Goal: Task Accomplishment & Management: Manage account settings

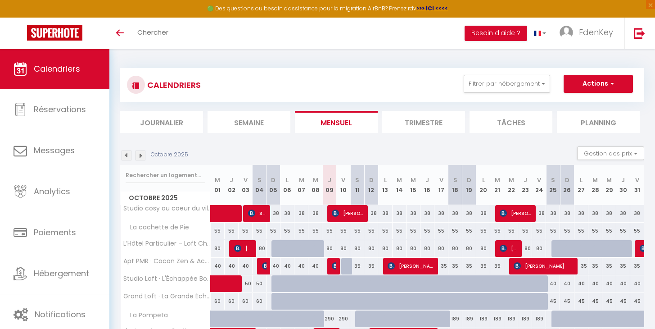
scroll to position [49, 0]
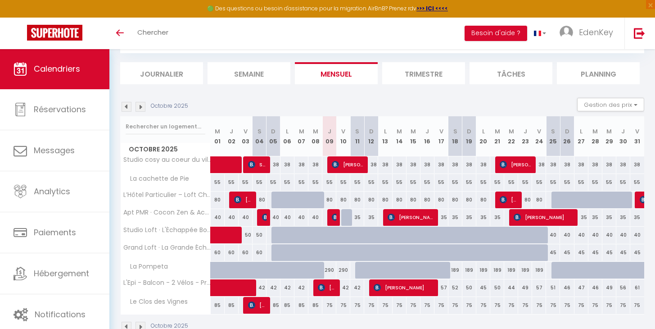
click at [329, 183] on div "55" at bounding box center [329, 182] width 14 height 17
select select "1"
type input "Jeu 09 Octobre 2025"
type input "Ven 10 Octobre 2025"
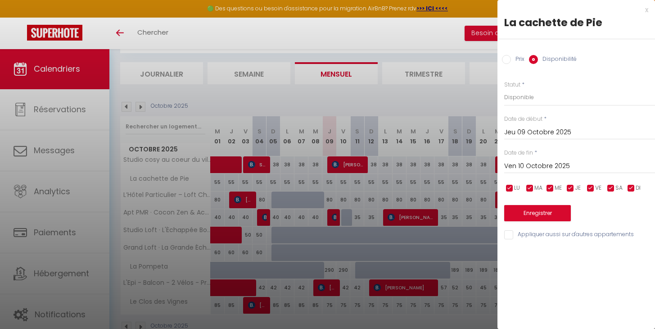
click at [519, 59] on label "Prix" at bounding box center [518, 60] width 14 height 10
click at [511, 59] on input "Prix" at bounding box center [506, 59] width 9 height 9
radio input "true"
radio input "false"
click at [519, 97] on input "55" at bounding box center [579, 97] width 151 height 16
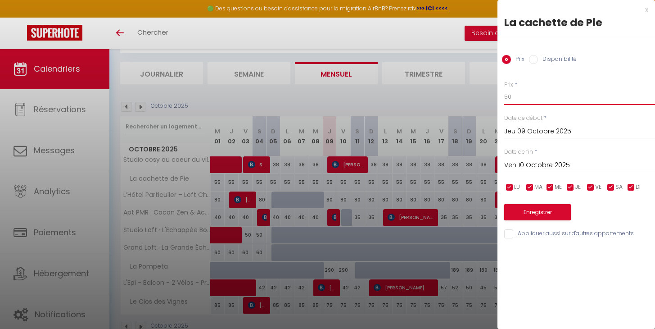
drag, startPoint x: 510, startPoint y: 99, endPoint x: 499, endPoint y: 95, distance: 11.5
click at [499, 95] on div "Prix * 50 Statut * Disponible Indisponible Date de début * [DATE] < [DATE] > Di…" at bounding box center [577, 154] width 158 height 170
type input "49"
click at [530, 163] on input "Ven 10 Octobre 2025" at bounding box center [579, 165] width 151 height 12
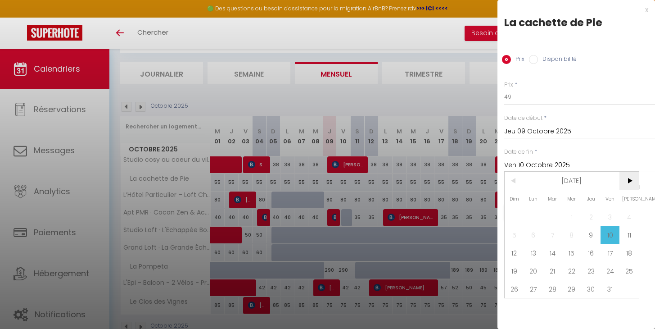
click at [632, 184] on span ">" at bounding box center [629, 181] width 19 height 18
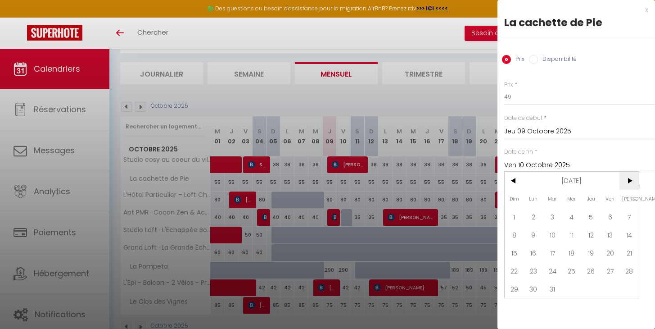
click at [631, 184] on span ">" at bounding box center [629, 181] width 19 height 18
click at [516, 181] on span "<" at bounding box center [514, 181] width 19 height 18
click at [554, 285] on span "31" at bounding box center [552, 289] width 19 height 18
type input "[DATE]"
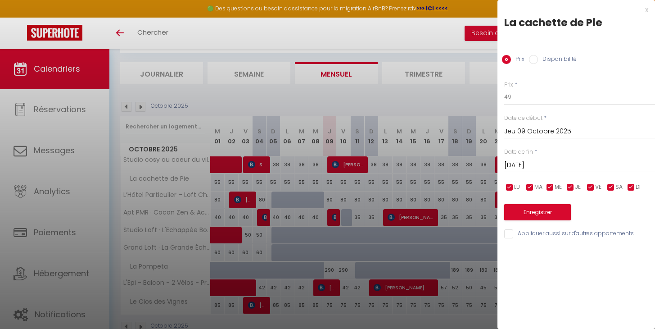
click at [544, 206] on button "Enregistrer" at bounding box center [537, 212] width 67 height 16
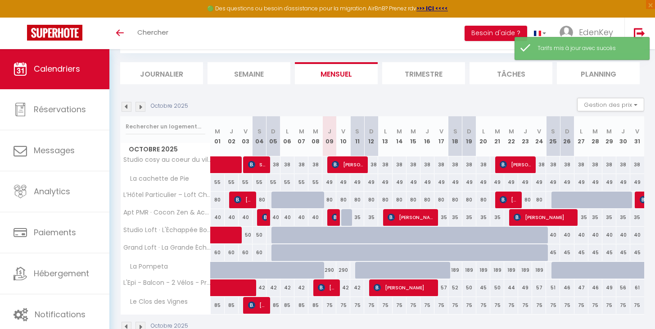
click at [552, 181] on div "49" at bounding box center [553, 182] width 14 height 17
type input "49"
type input "[DATE]"
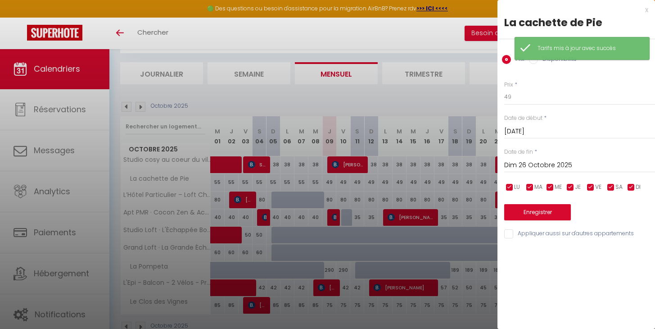
click at [539, 165] on input "Dim 26 Octobre 2025" at bounding box center [579, 165] width 151 height 12
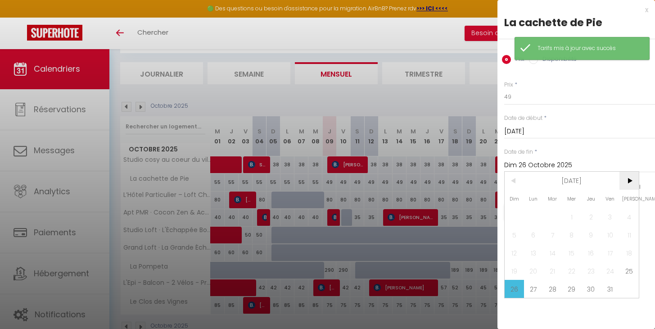
click at [628, 181] on span ">" at bounding box center [629, 181] width 19 height 18
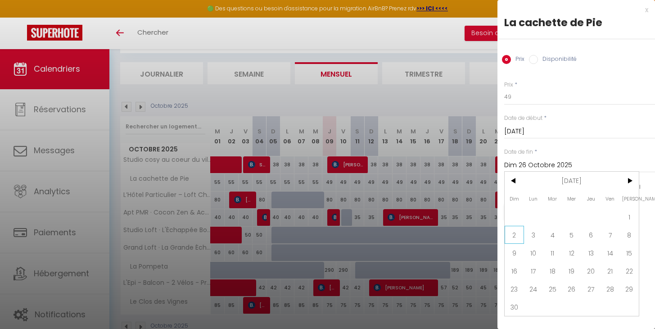
click at [517, 237] on span "2" at bounding box center [514, 235] width 19 height 18
type input "Dim 02 Novembre 2025"
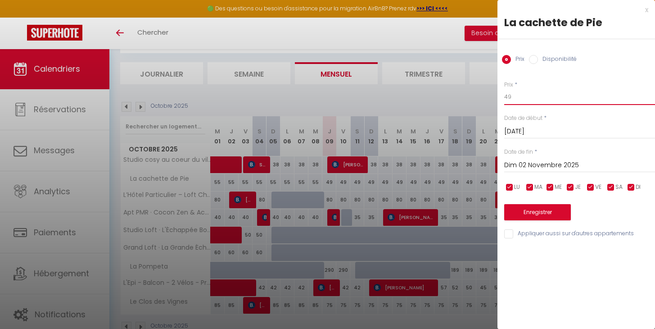
click at [534, 97] on input "49" at bounding box center [579, 97] width 151 height 16
type input "4"
type input "55"
click at [542, 209] on button "Enregistrer" at bounding box center [537, 212] width 67 height 16
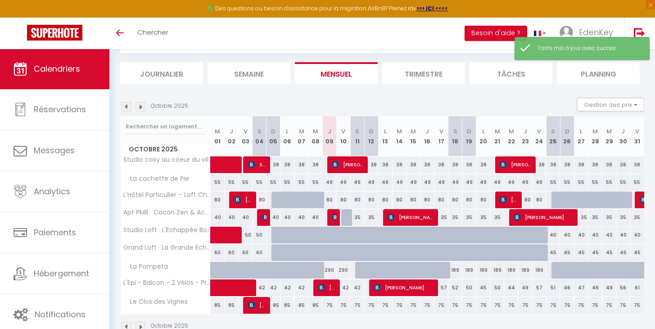
click at [140, 107] on img at bounding box center [141, 107] width 10 height 10
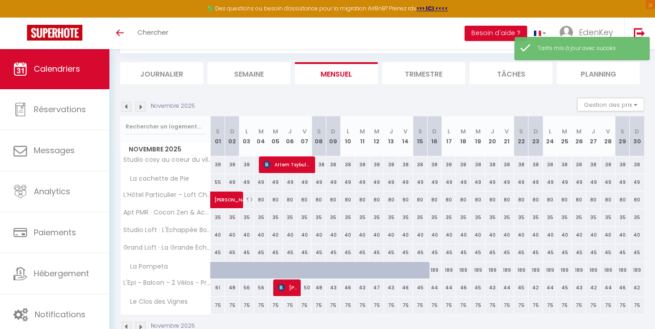
click at [140, 107] on img at bounding box center [141, 107] width 10 height 10
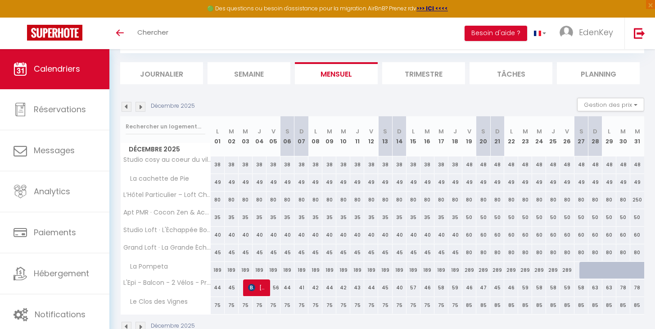
click at [484, 181] on div "49" at bounding box center [483, 182] width 14 height 17
type input "49"
type input "[DATE]"
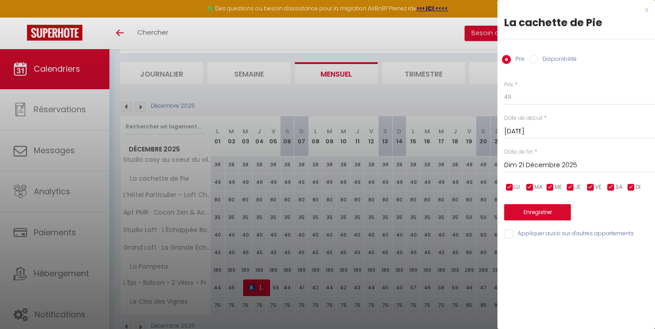
click at [546, 163] on input "Dim 21 Décembre 2025" at bounding box center [579, 165] width 151 height 12
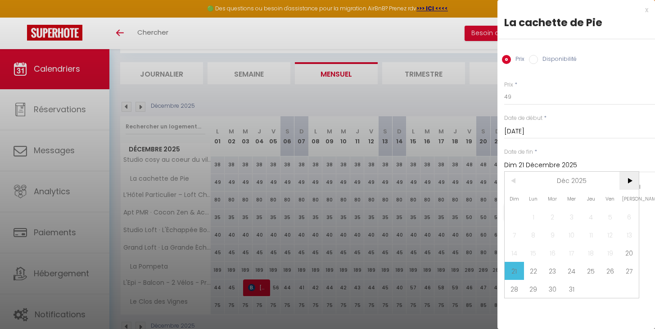
click at [631, 183] on span ">" at bounding box center [629, 181] width 19 height 18
click at [518, 234] on span "4" at bounding box center [514, 235] width 19 height 18
type input "[DATE]"
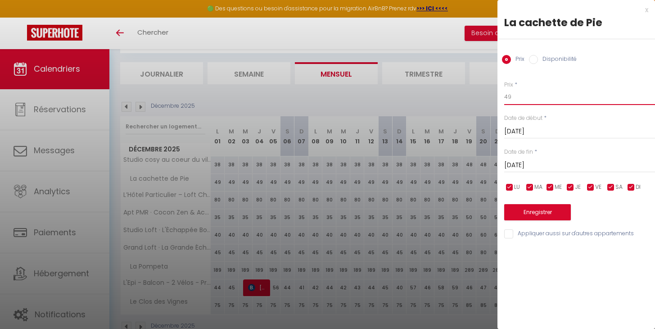
click at [526, 98] on input "49" at bounding box center [579, 97] width 151 height 16
type input "4"
type input "55"
click at [536, 204] on button "Enregistrer" at bounding box center [537, 212] width 67 height 16
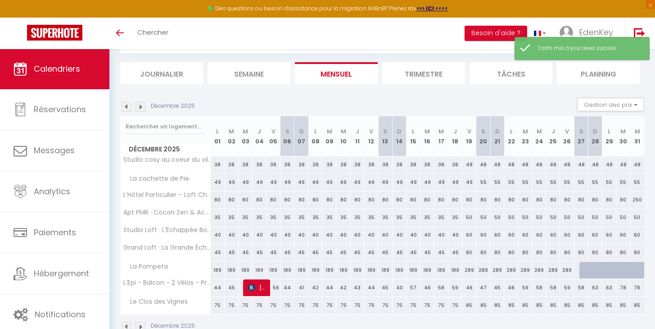
click at [140, 107] on img at bounding box center [141, 107] width 10 height 10
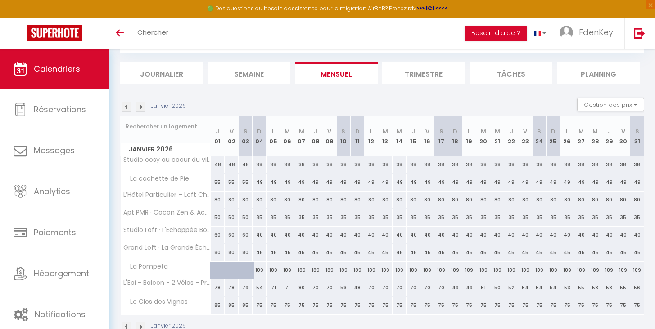
click at [140, 106] on img at bounding box center [141, 107] width 10 height 10
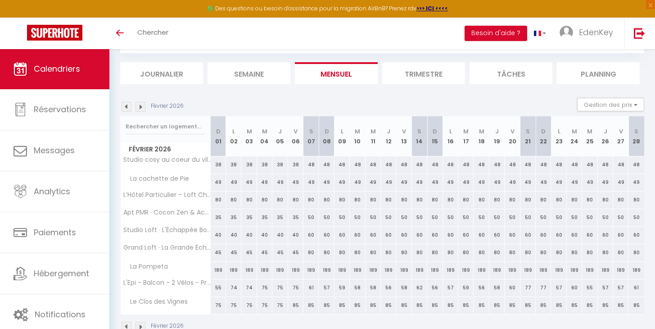
click at [326, 183] on div "49" at bounding box center [326, 182] width 15 height 17
type input "49"
type input "[DATE]"
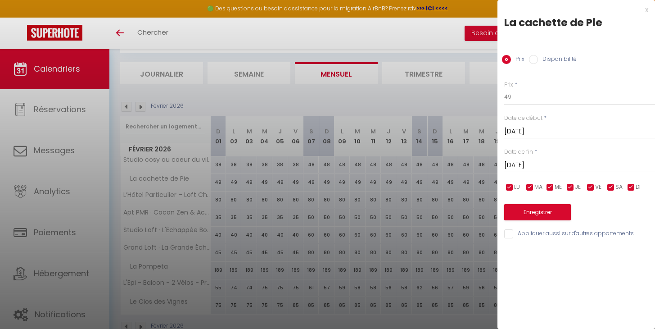
click at [544, 162] on input "[DATE]" at bounding box center [579, 165] width 151 height 12
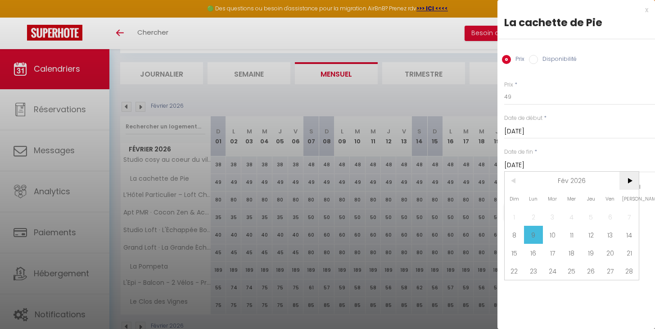
click at [626, 181] on span ">" at bounding box center [629, 181] width 19 height 18
click at [522, 236] on span "8" at bounding box center [514, 235] width 19 height 18
type input "[DATE]"
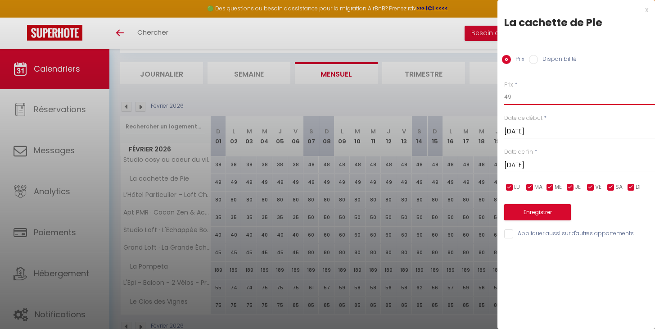
click at [521, 98] on input "49" at bounding box center [579, 97] width 151 height 16
type input "4"
type input "55"
click at [533, 211] on button "Enregistrer" at bounding box center [537, 212] width 67 height 16
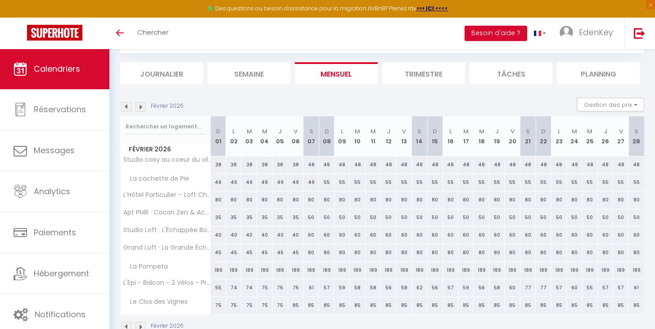
click at [127, 105] on img at bounding box center [127, 107] width 10 height 10
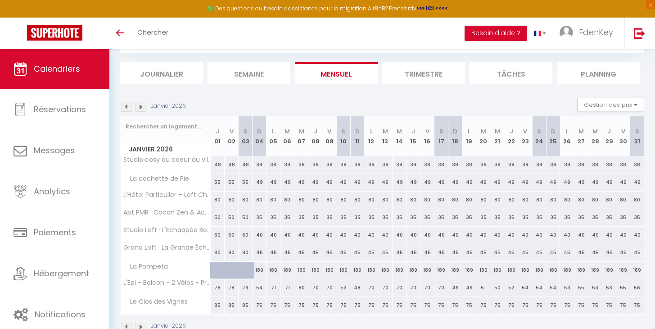
click at [127, 105] on img at bounding box center [127, 107] width 10 height 10
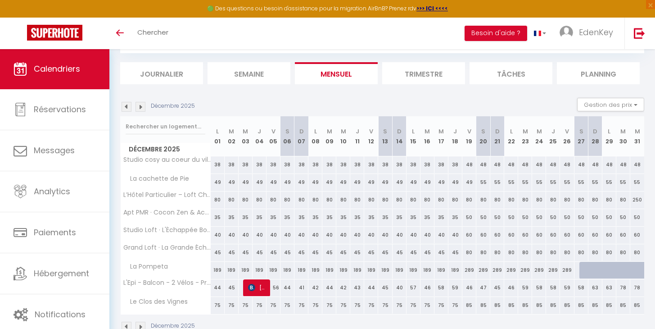
click at [126, 106] on img at bounding box center [127, 107] width 10 height 10
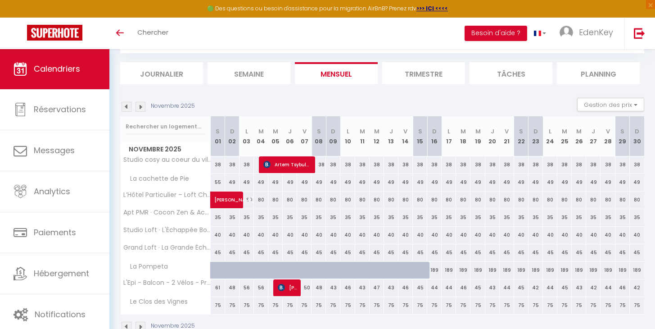
click at [125, 105] on img at bounding box center [127, 107] width 10 height 10
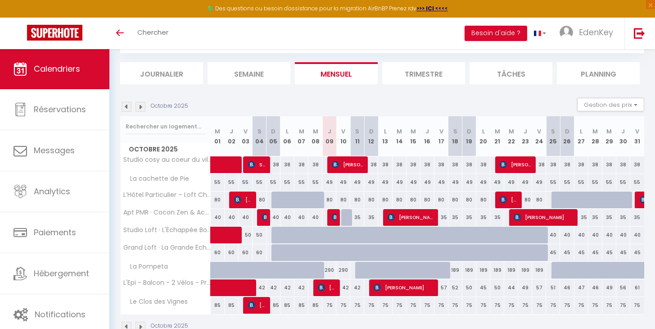
click at [334, 217] on img at bounding box center [335, 216] width 7 height 7
select select "OK"
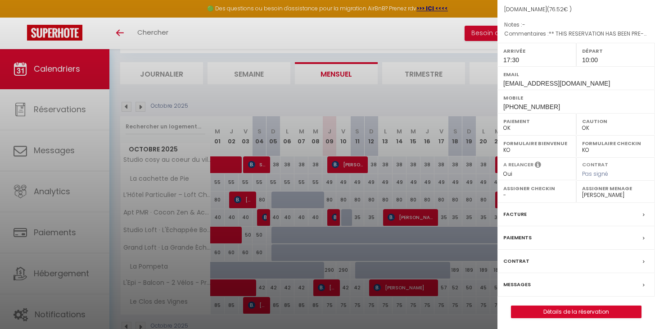
scroll to position [71, 0]
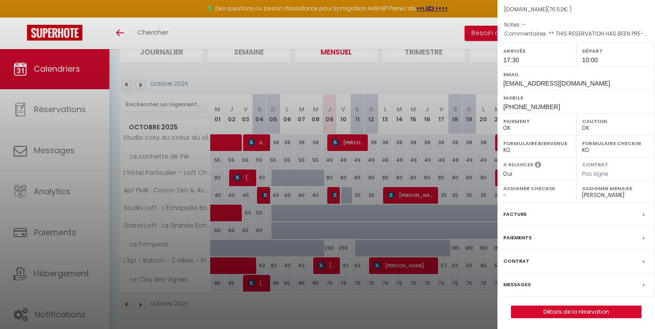
click at [520, 284] on label "Messages" at bounding box center [516, 284] width 27 height 9
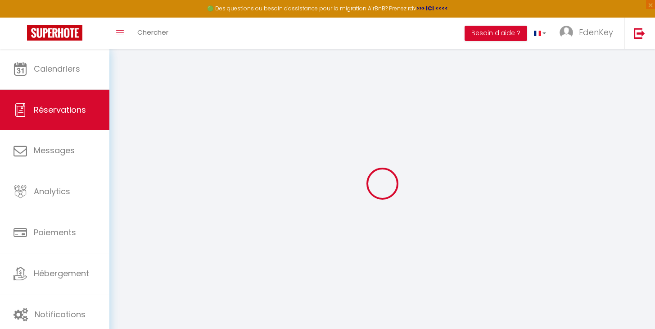
select select
checkbox input "false"
select select
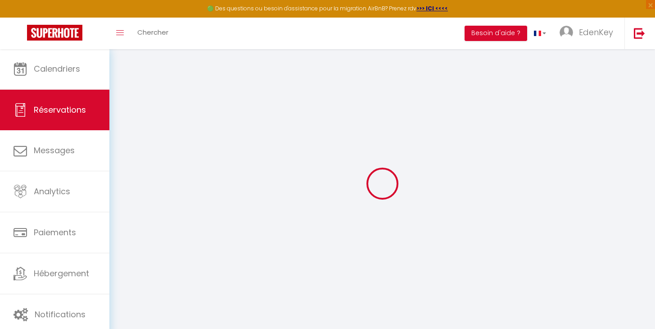
checkbox input "false"
type textarea "** THIS RESERVATION HAS BEEN PRE-PAID ** Reservation has a cancellation grace p…"
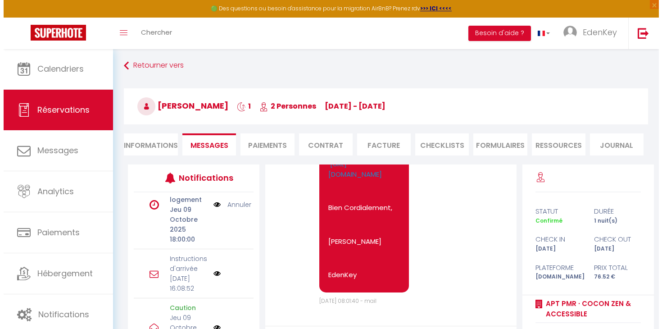
scroll to position [282, 0]
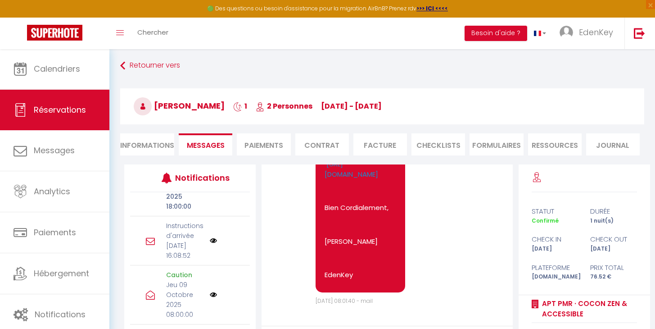
click at [210, 244] on img at bounding box center [213, 240] width 7 height 7
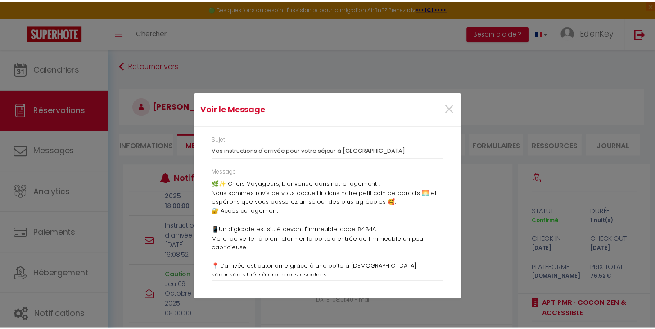
scroll to position [209, 0]
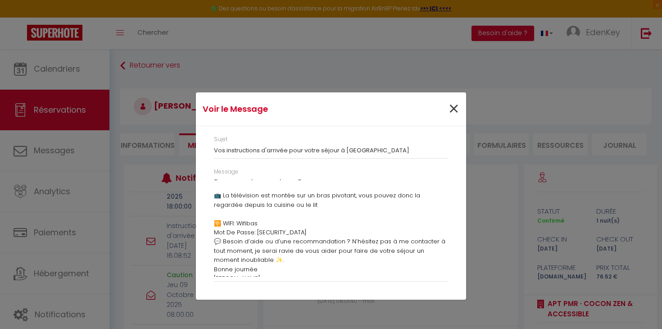
click at [456, 109] on span "×" at bounding box center [453, 108] width 11 height 27
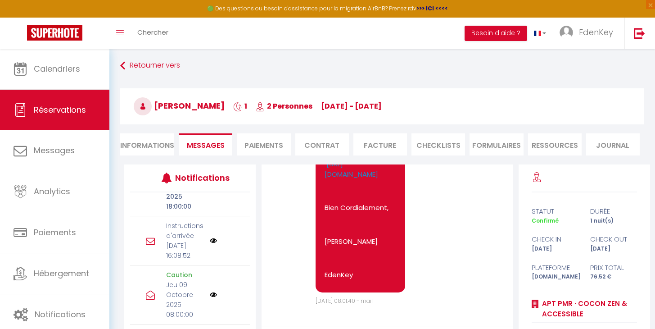
click at [166, 244] on p "[DATE] 16:08:52" at bounding box center [185, 250] width 38 height 20
click at [151, 245] on icon at bounding box center [150, 240] width 9 height 9
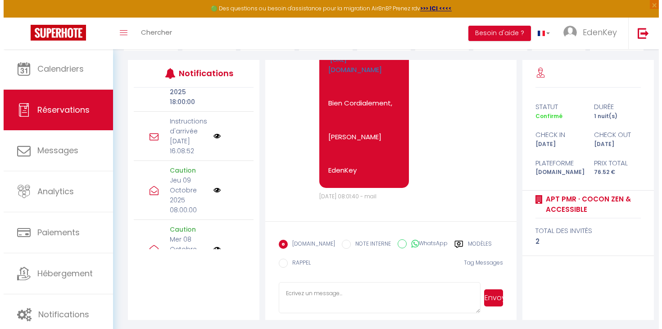
scroll to position [108, 0]
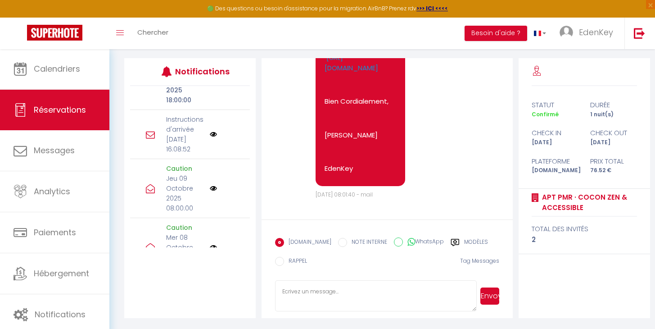
click at [210, 138] on img at bounding box center [213, 134] width 7 height 7
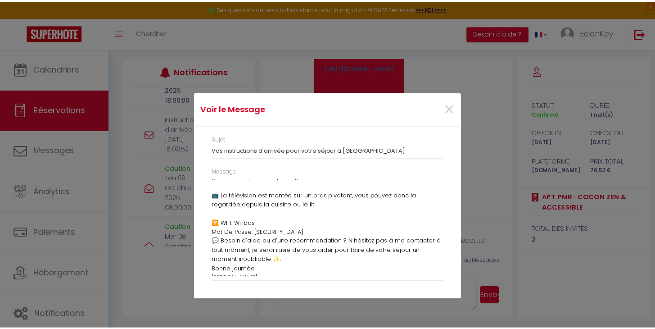
scroll to position [0, 0]
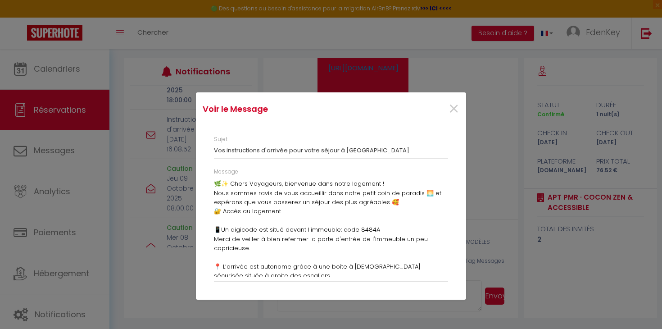
click at [454, 108] on span "×" at bounding box center [453, 108] width 11 height 27
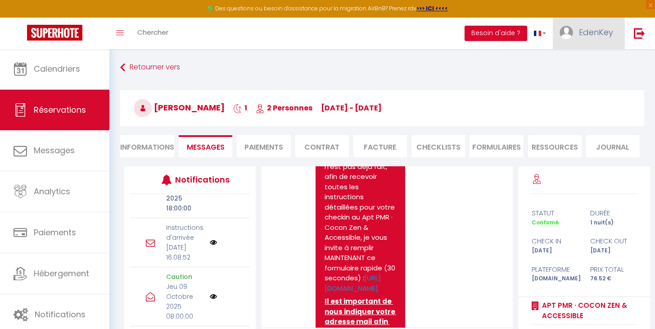
click at [584, 40] on link "EdenKey" at bounding box center [589, 34] width 72 height 32
click at [521, 98] on h3 "[PERSON_NAME] 1 2 Personnes [DATE] - [DATE]" at bounding box center [382, 108] width 524 height 36
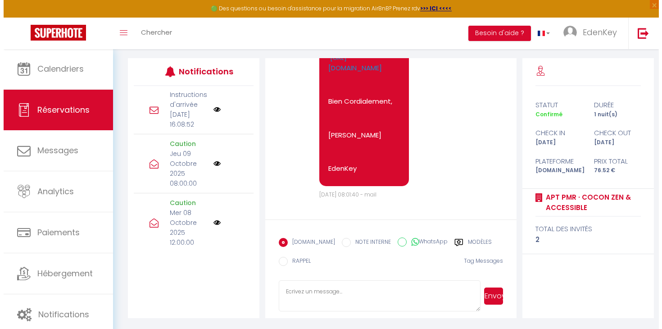
scroll to position [293, 0]
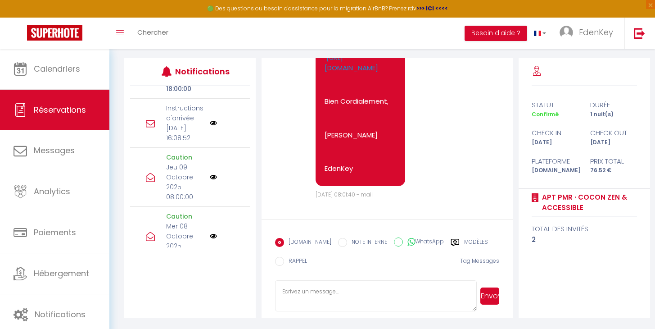
click at [210, 127] on img at bounding box center [213, 122] width 7 height 7
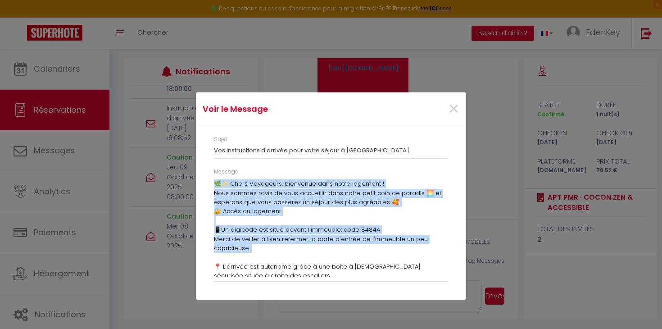
scroll to position [209, 0]
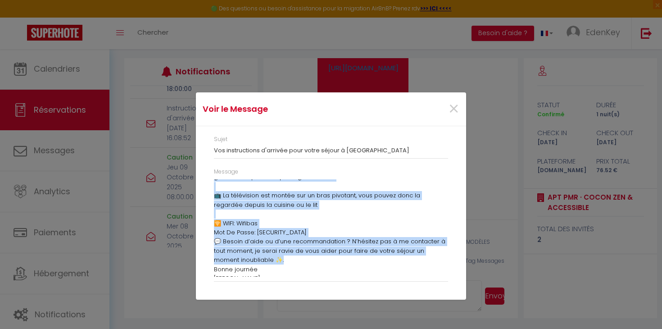
drag, startPoint x: 213, startPoint y: 181, endPoint x: 323, endPoint y: 253, distance: 131.9
click at [326, 254] on div "Message 🌿✨ Chers Voyageurs, bienvenue dans notre logement ! Nous sommes ravis d…" at bounding box center [331, 229] width 246 height 123
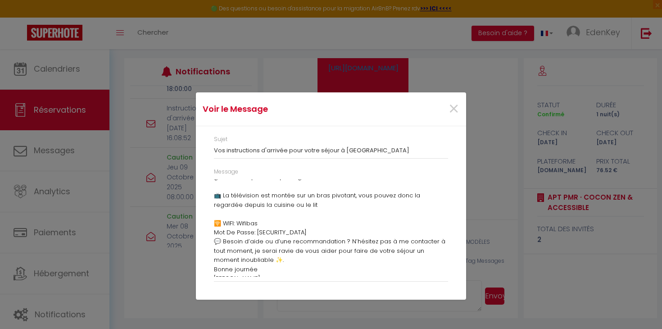
drag, startPoint x: 301, startPoint y: 256, endPoint x: 256, endPoint y: 267, distance: 46.3
click at [300, 257] on p "💬 Besoin d’aide ou d’une recommandation ? N’hésitez pas à me contacter à tout m…" at bounding box center [331, 250] width 234 height 27
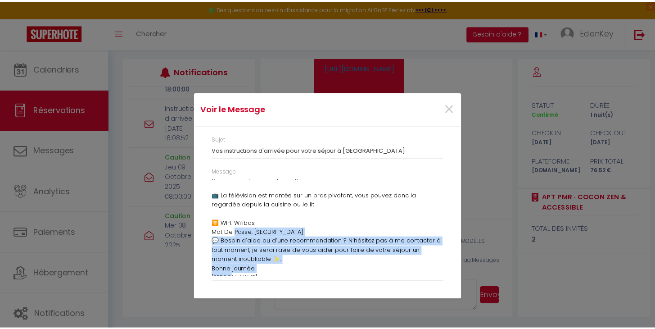
scroll to position [0, 0]
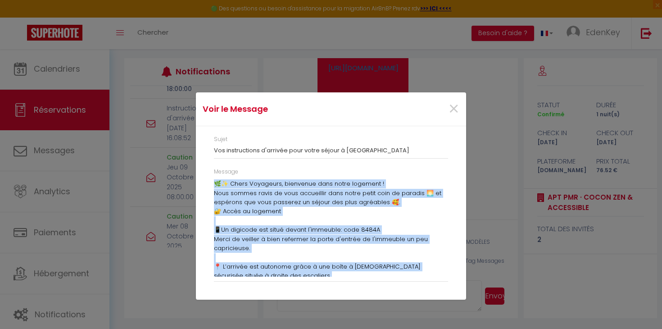
drag, startPoint x: 237, startPoint y: 269, endPoint x: 214, endPoint y: 183, distance: 88.9
click at [214, 183] on div "🌿✨ Chers Voyageurs, bienvenue dans notre logement ! Nous sommes ravis de vous a…" at bounding box center [331, 227] width 234 height 97
copy div "🌿✨ Lorem Ipsumdolo, sitametco adip elits doeiusmo ! Temp incidi utlab et dolo m…"
click at [453, 110] on span "×" at bounding box center [453, 108] width 11 height 27
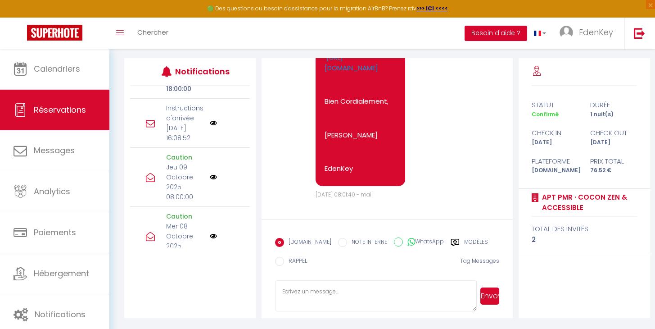
click at [509, 29] on button "Besoin d'aide ?" at bounding box center [496, 33] width 63 height 15
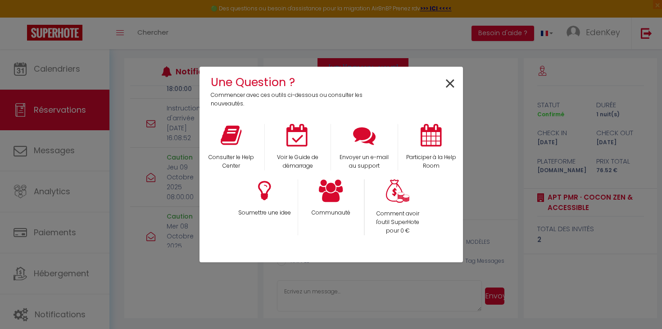
click at [452, 86] on span "×" at bounding box center [450, 84] width 12 height 28
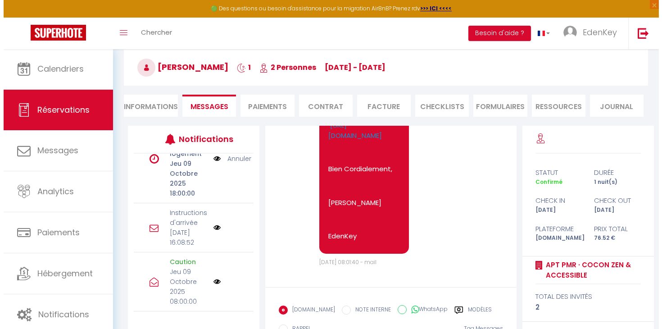
scroll to position [42, 0]
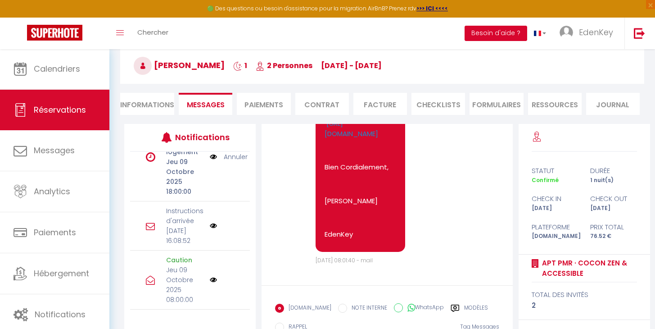
click at [514, 36] on button "Besoin d'aide ?" at bounding box center [496, 33] width 63 height 15
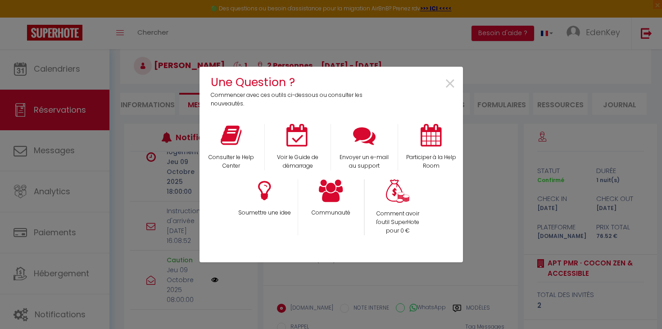
scroll to position [2169, 0]
click at [380, 141] on div "Envoyer un e-mail au support" at bounding box center [364, 147] width 67 height 46
click at [371, 140] on icon at bounding box center [364, 135] width 23 height 23
